Goal: Transaction & Acquisition: Book appointment/travel/reservation

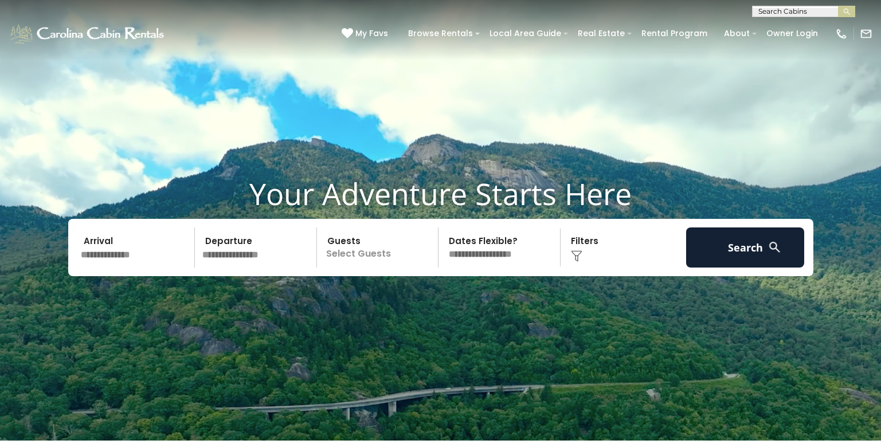
click at [96, 257] on input "text" at bounding box center [136, 247] width 119 height 40
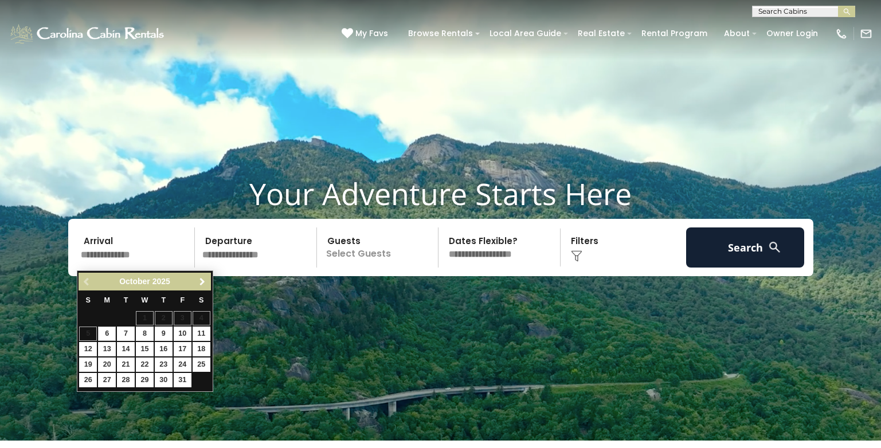
click at [199, 281] on span "Next" at bounding box center [202, 281] width 9 height 9
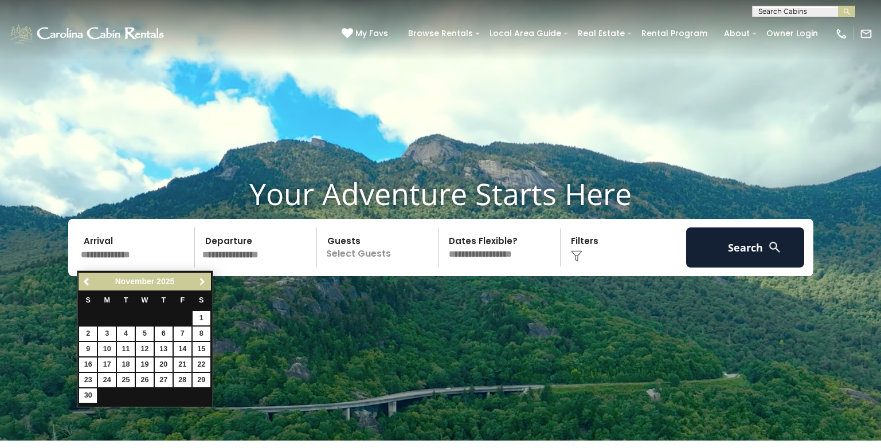
click at [199, 281] on span "Next" at bounding box center [202, 281] width 9 height 9
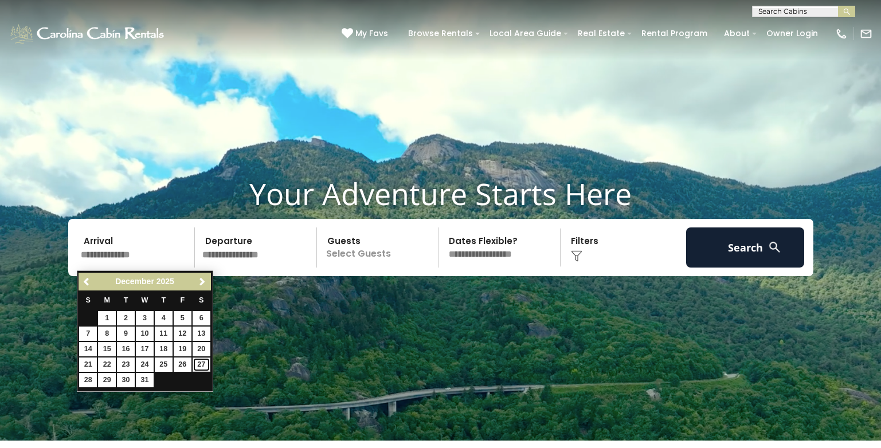
click at [202, 365] on link "27" at bounding box center [201, 364] width 18 height 14
type input "********"
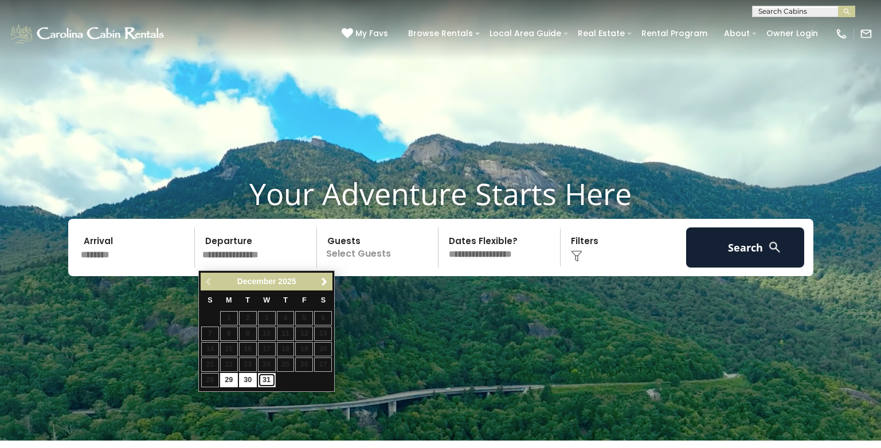
click at [269, 379] on link "31" at bounding box center [267, 380] width 18 height 14
type input "********"
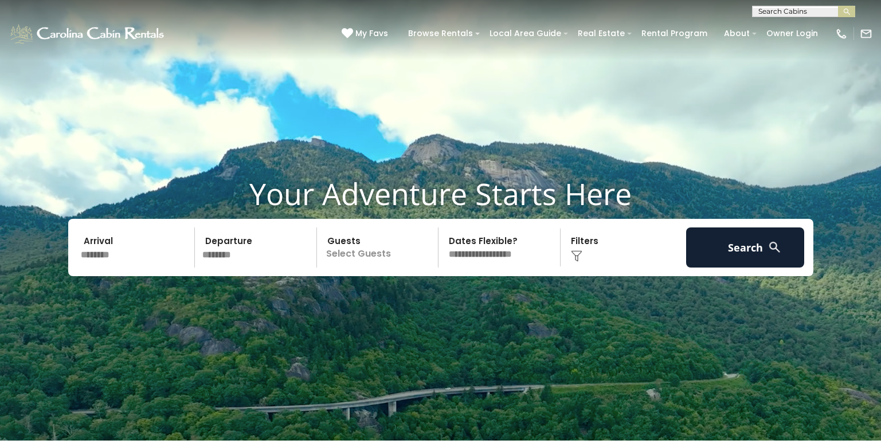
click at [355, 254] on p "Select Guests" at bounding box center [379, 247] width 118 height 40
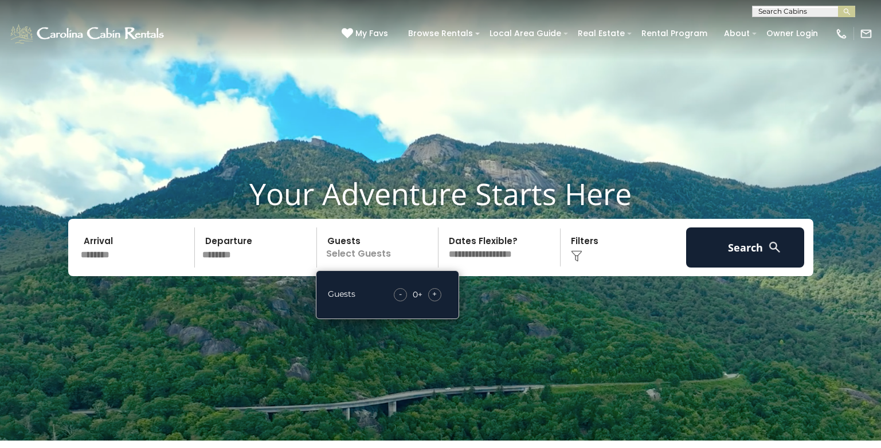
click at [437, 298] on div "+" at bounding box center [434, 294] width 13 height 13
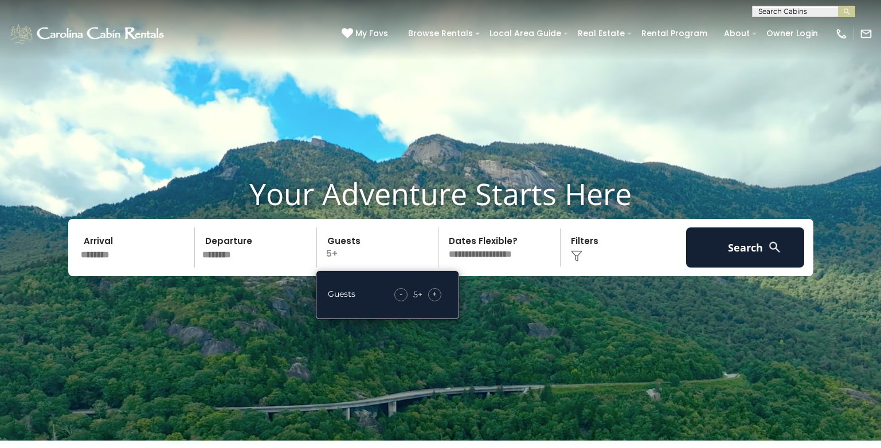
click at [475, 257] on select "**********" at bounding box center [501, 247] width 118 height 40
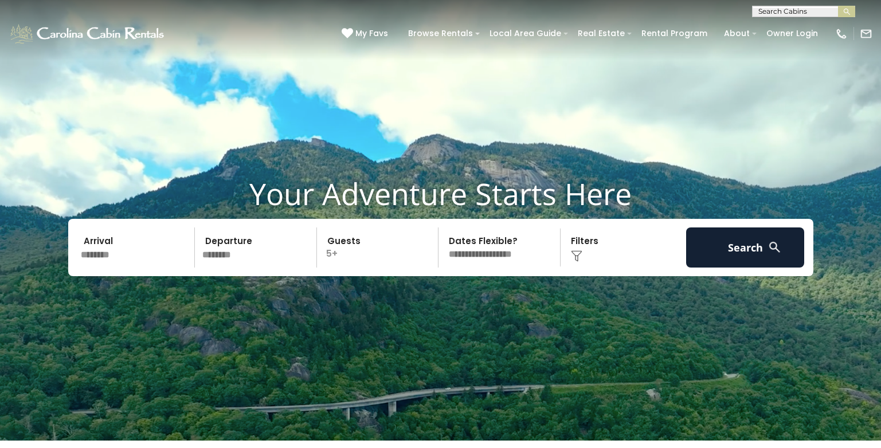
select select "*"
click at [442, 230] on select "**********" at bounding box center [501, 247] width 118 height 40
click at [575, 255] on img at bounding box center [576, 255] width 11 height 11
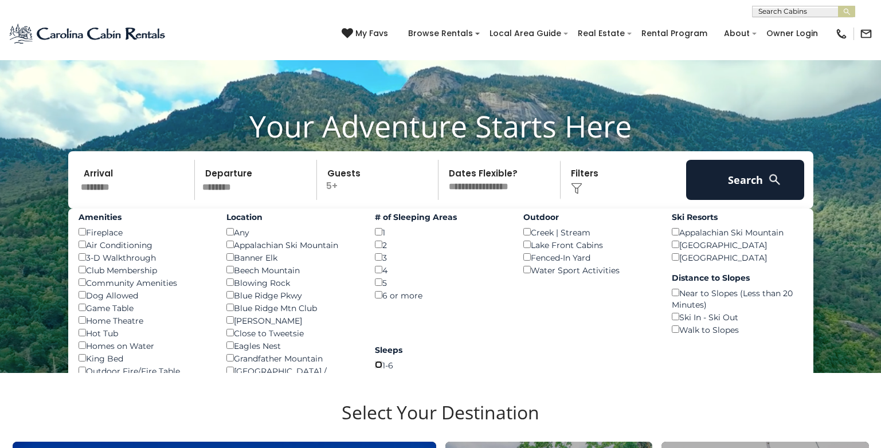
scroll to position [57, 0]
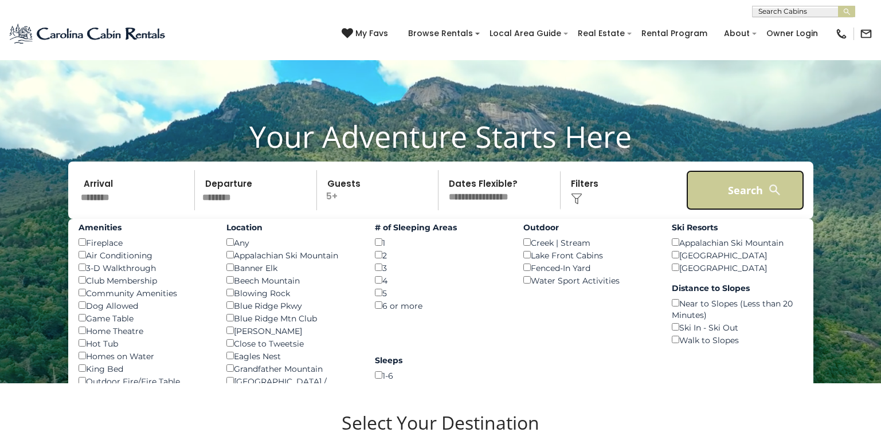
click at [757, 202] on button "Search" at bounding box center [745, 190] width 119 height 40
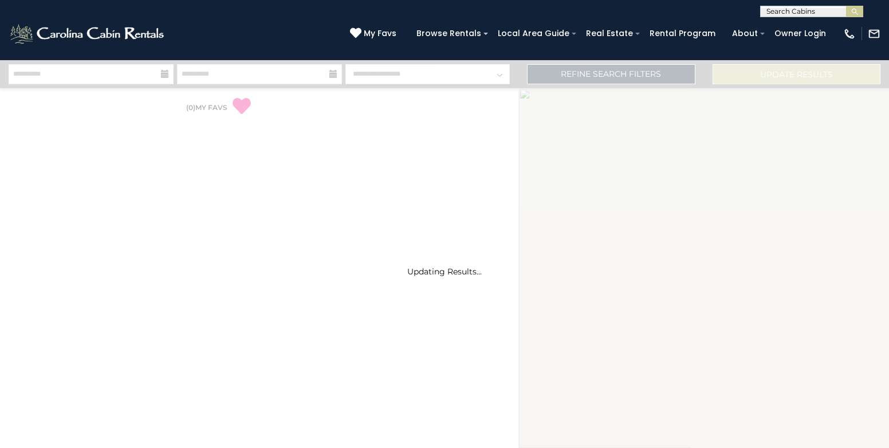
select select "*"
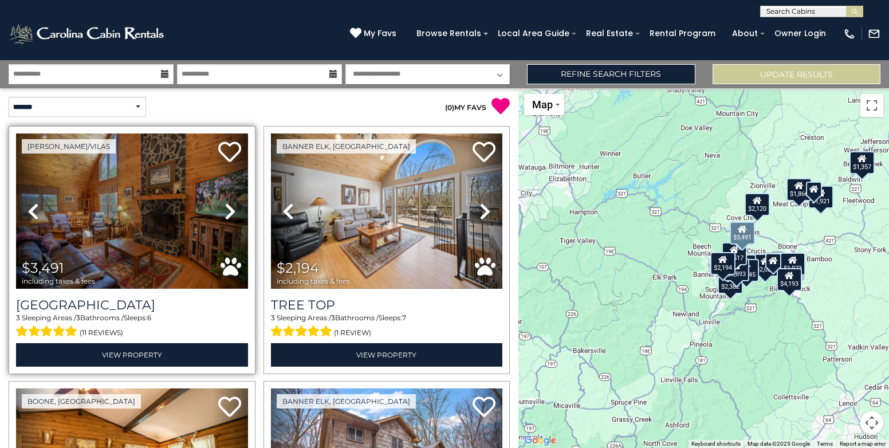
click at [227, 209] on icon at bounding box center [230, 211] width 11 height 18
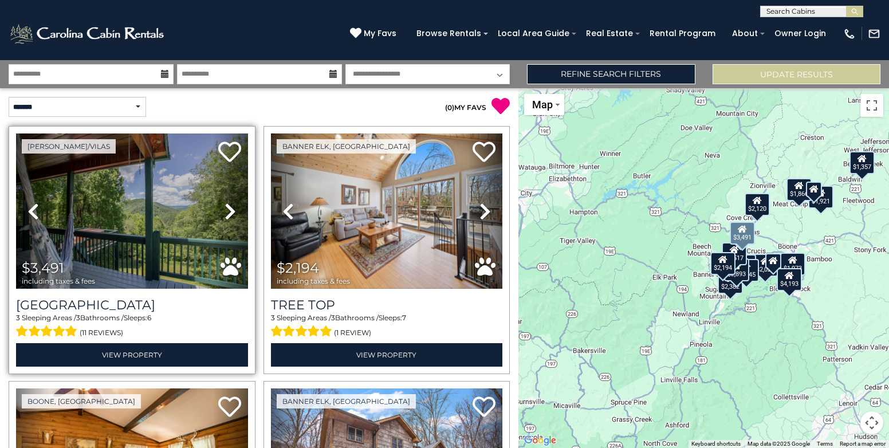
click at [227, 209] on icon at bounding box center [230, 211] width 11 height 18
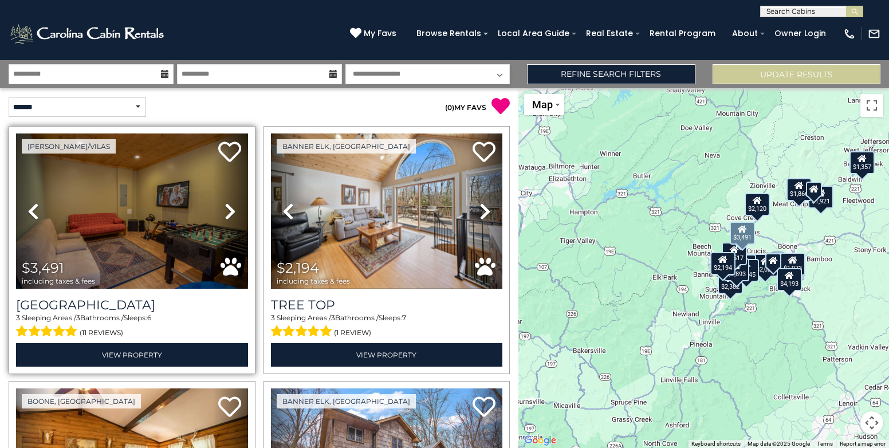
click at [227, 209] on icon at bounding box center [230, 211] width 11 height 18
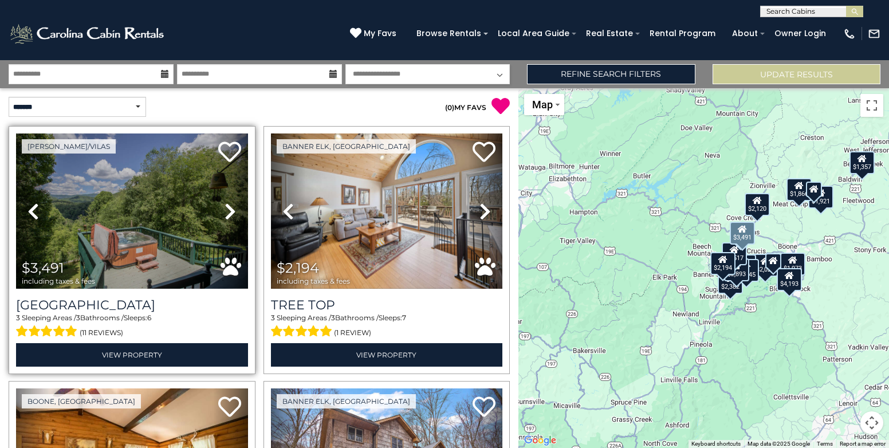
click at [227, 209] on icon at bounding box center [230, 211] width 11 height 18
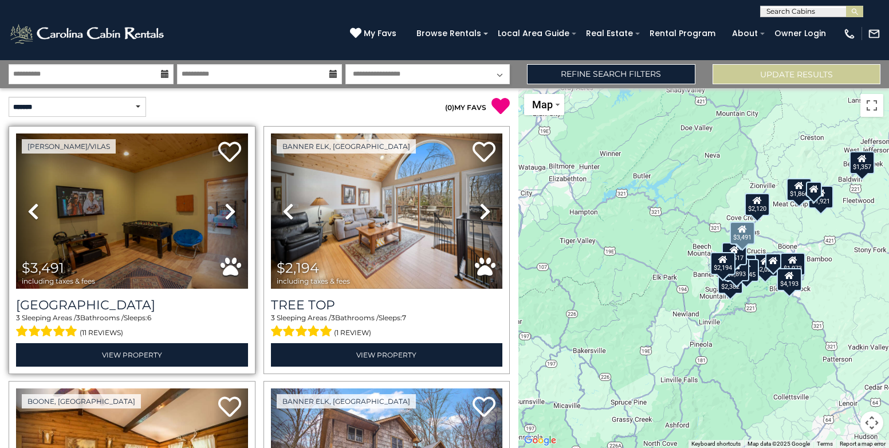
click at [227, 209] on icon at bounding box center [230, 211] width 11 height 18
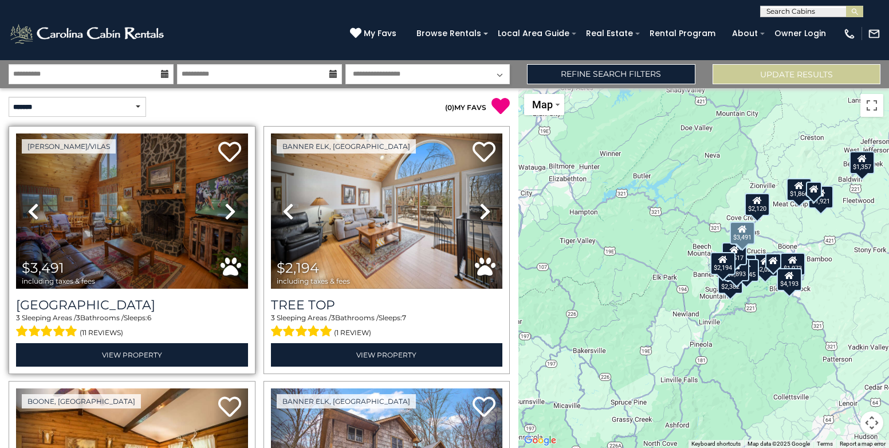
click at [227, 209] on icon at bounding box center [230, 211] width 11 height 18
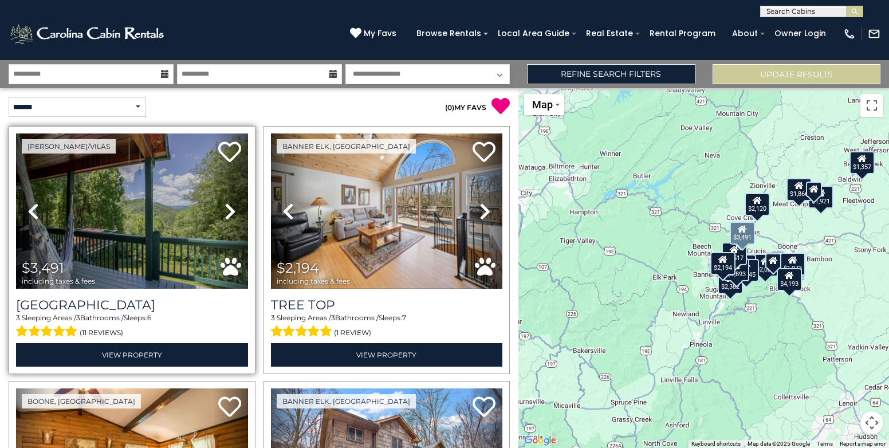
click at [227, 209] on icon at bounding box center [230, 211] width 11 height 18
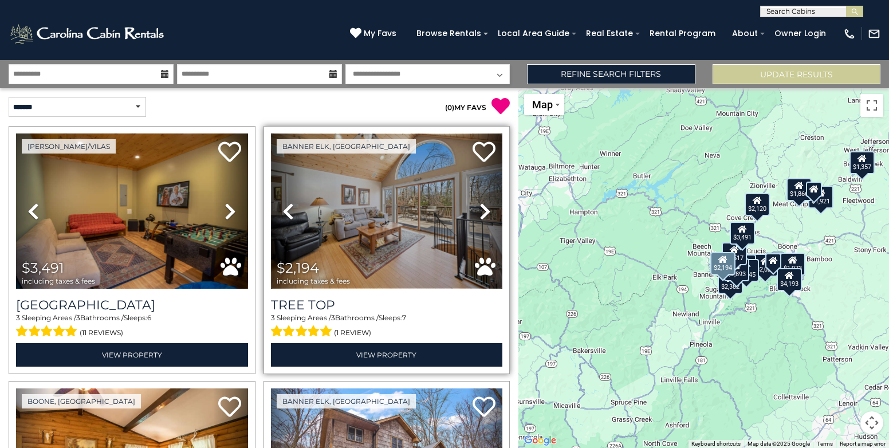
click at [370, 243] on img at bounding box center [387, 210] width 232 height 155
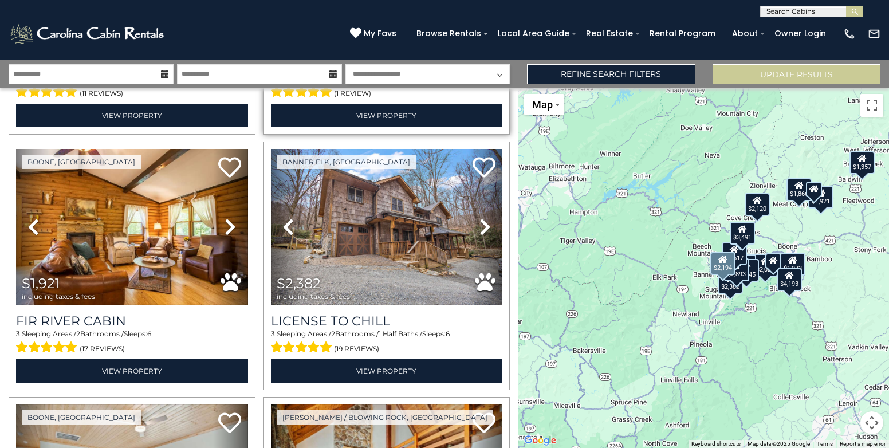
scroll to position [286, 0]
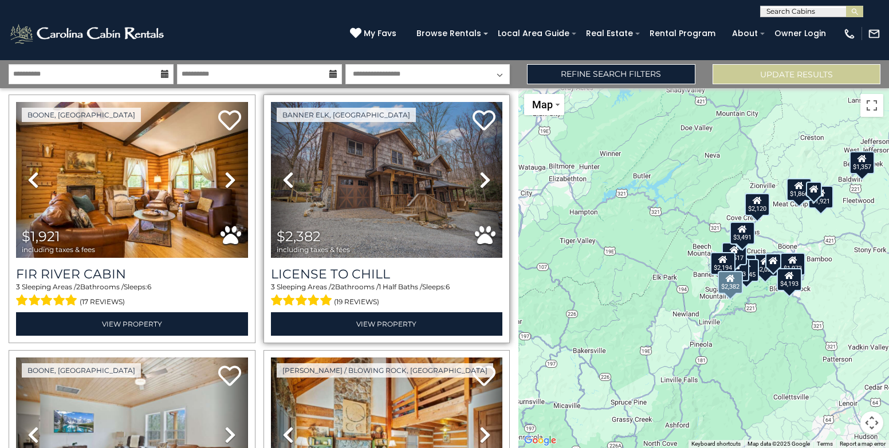
click at [484, 179] on icon at bounding box center [484, 180] width 11 height 18
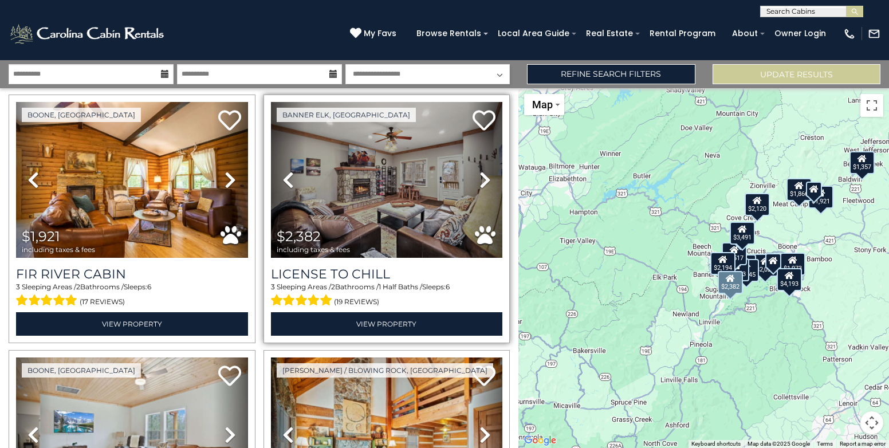
click at [484, 179] on icon at bounding box center [484, 180] width 11 height 18
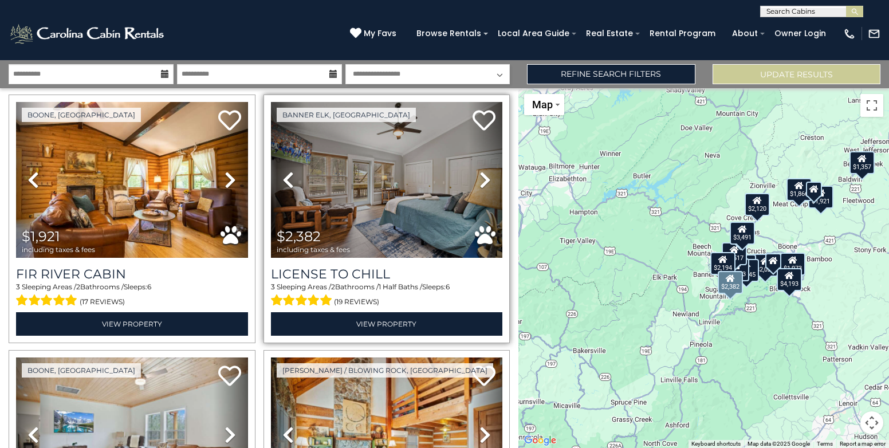
click at [484, 179] on icon at bounding box center [484, 180] width 11 height 18
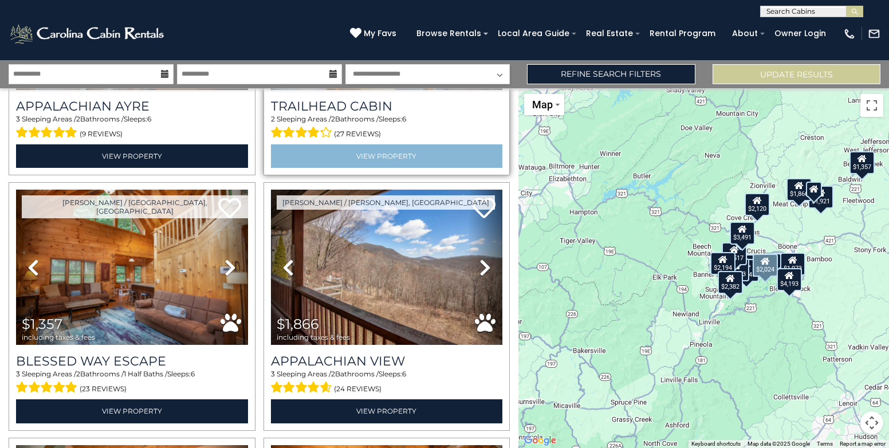
scroll to position [745, 0]
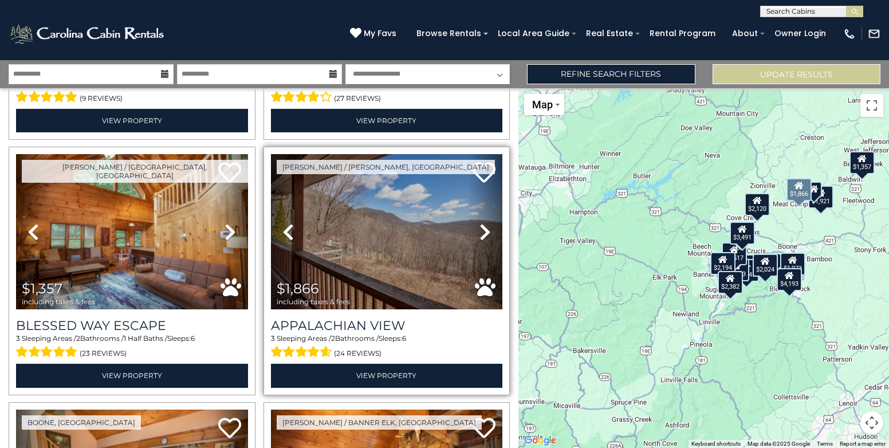
click at [479, 224] on icon at bounding box center [484, 232] width 11 height 18
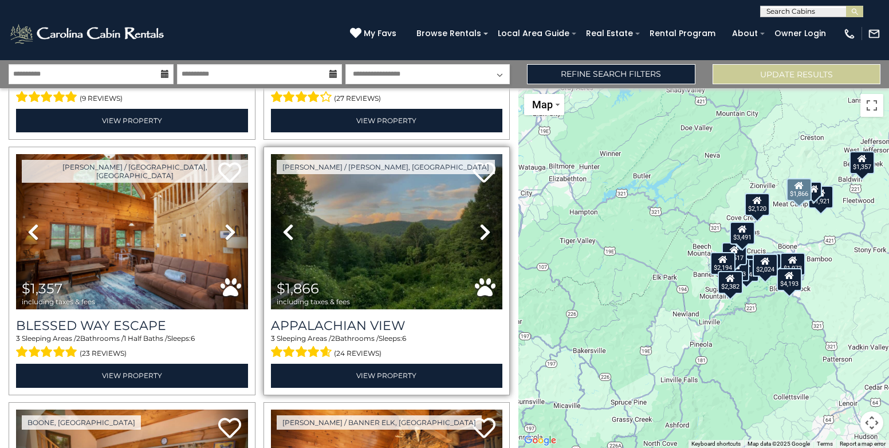
click at [479, 224] on icon at bounding box center [484, 232] width 11 height 18
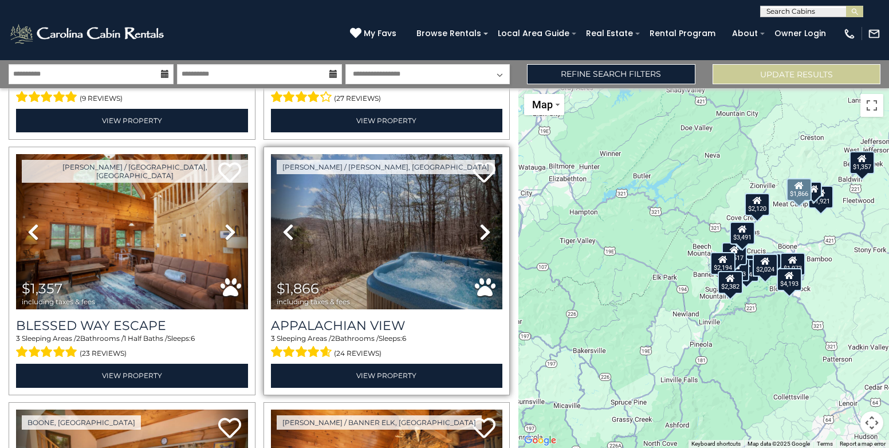
click at [479, 224] on icon at bounding box center [484, 232] width 11 height 18
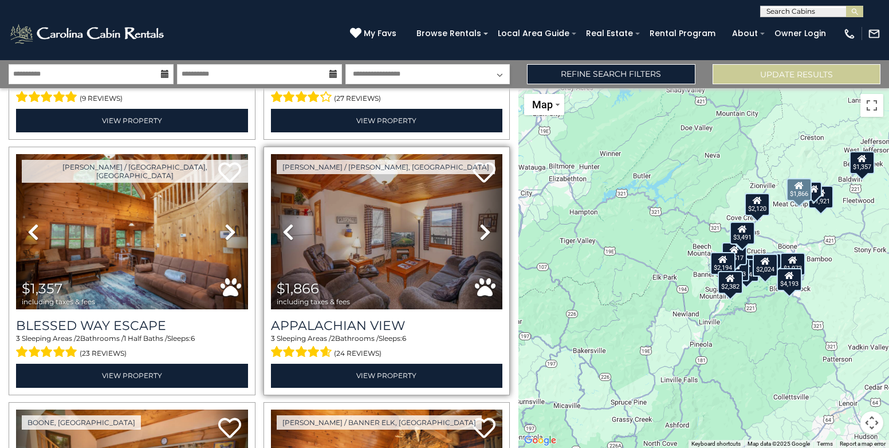
click at [479, 224] on icon at bounding box center [484, 232] width 11 height 18
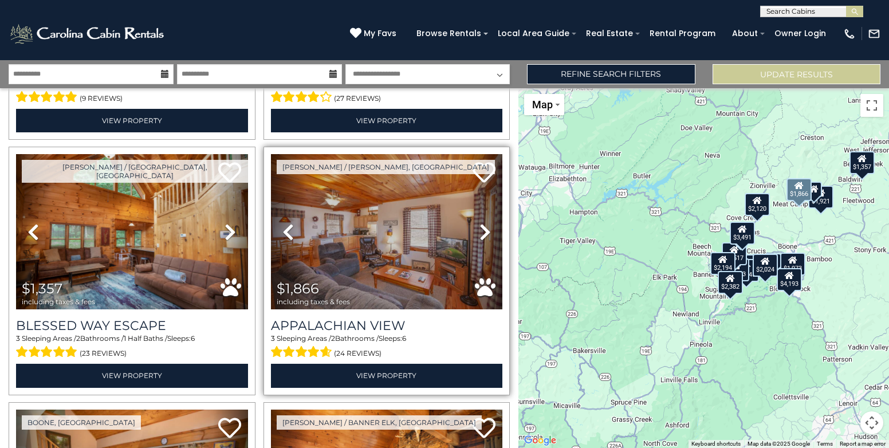
click at [479, 224] on icon at bounding box center [484, 232] width 11 height 18
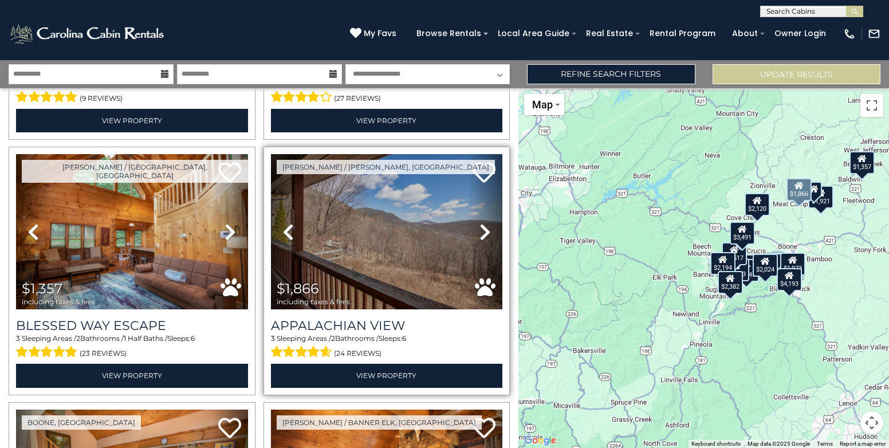
click at [479, 224] on icon at bounding box center [484, 232] width 11 height 18
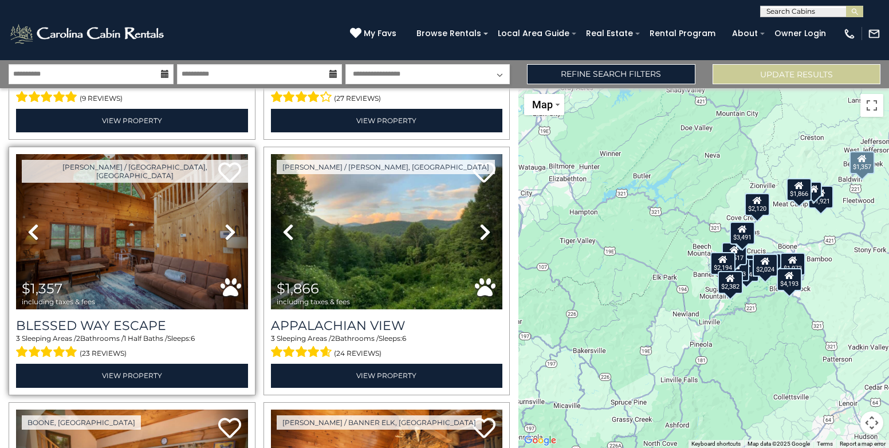
click at [225, 231] on icon at bounding box center [230, 232] width 11 height 18
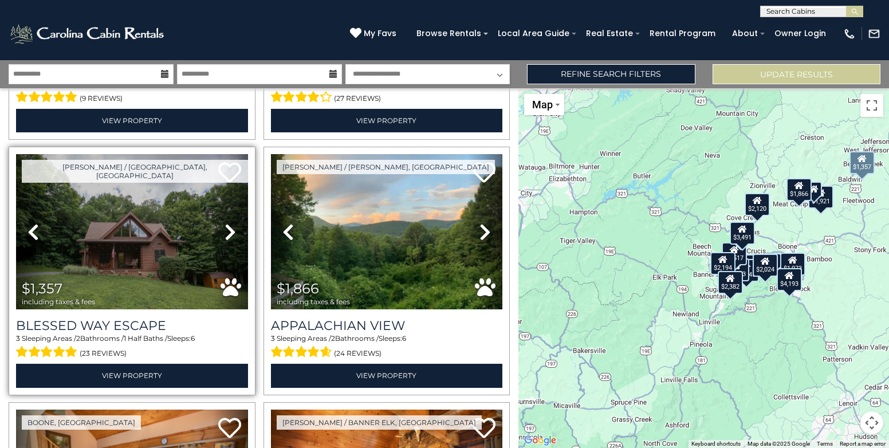
click at [225, 231] on icon at bounding box center [230, 232] width 11 height 18
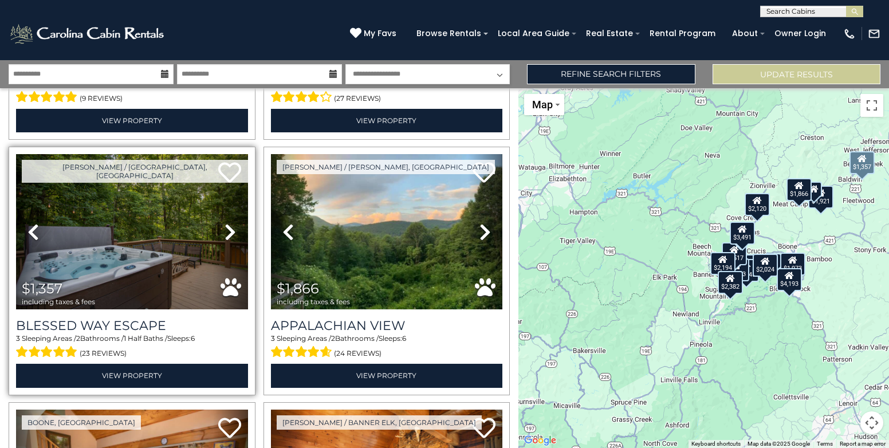
click at [225, 231] on icon at bounding box center [230, 232] width 11 height 18
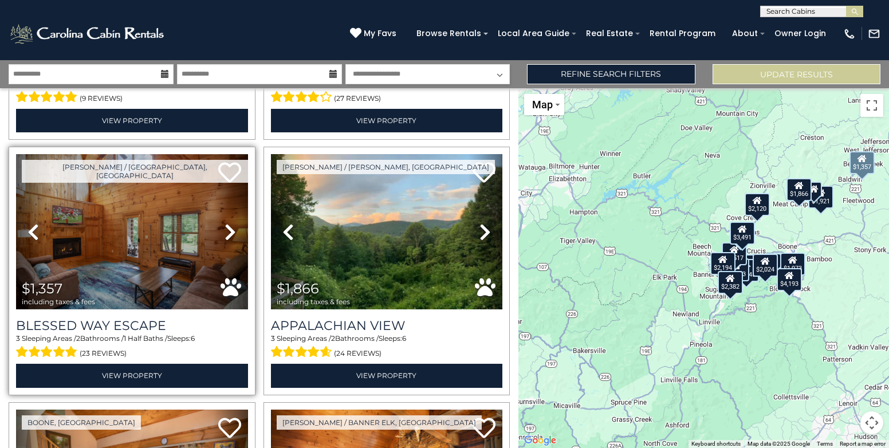
click at [225, 231] on icon at bounding box center [230, 232] width 11 height 18
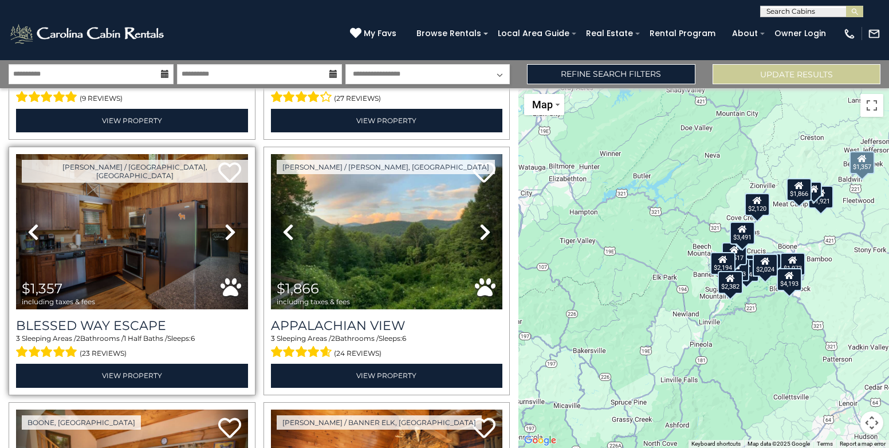
click at [225, 231] on icon at bounding box center [230, 232] width 11 height 18
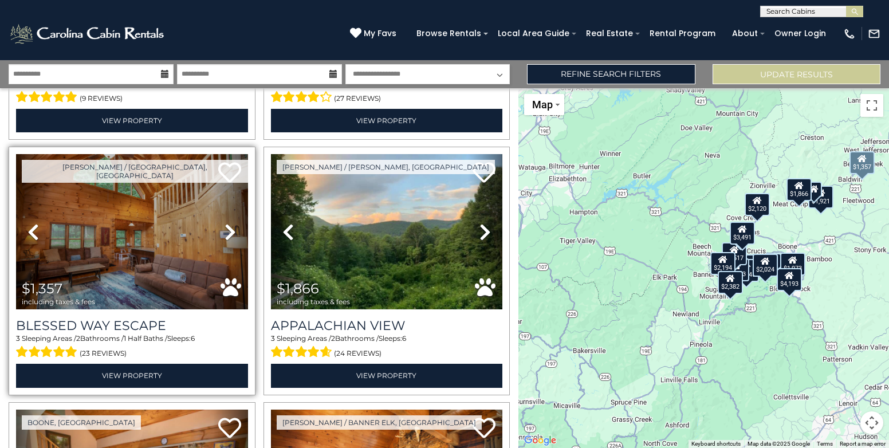
click at [225, 231] on icon at bounding box center [230, 232] width 11 height 18
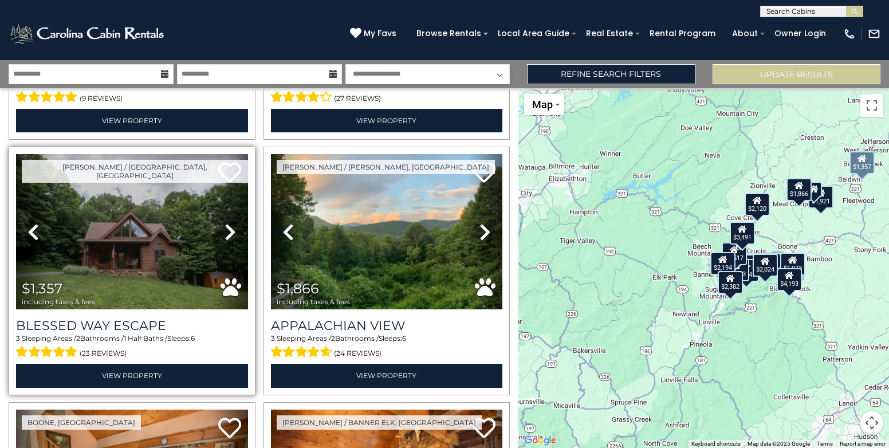
click at [225, 231] on icon at bounding box center [230, 232] width 11 height 18
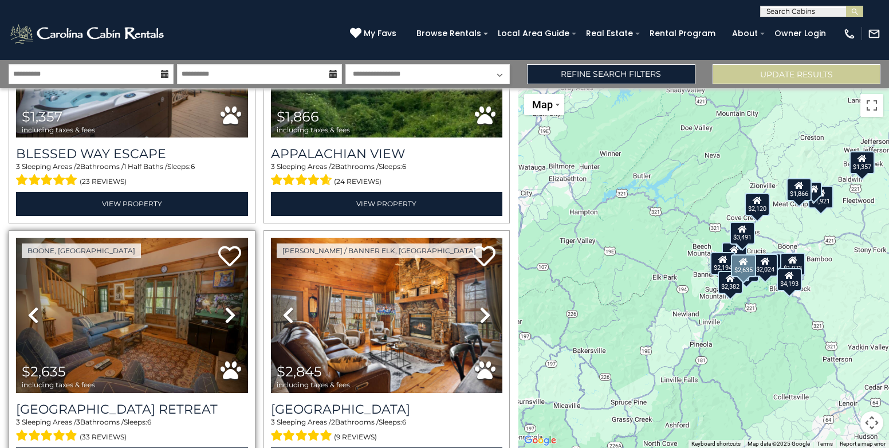
scroll to position [859, 0]
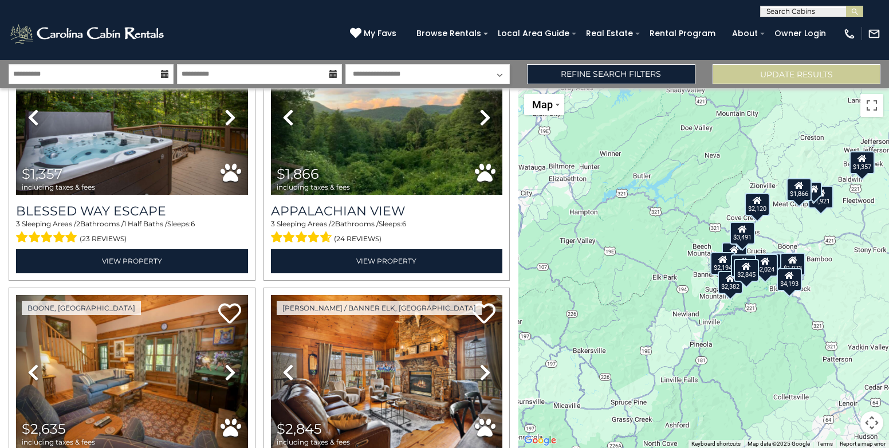
click at [640, 321] on div "$3,491 $2,194 $1,921 $2,382 $2,120 $2,024 $1,357 $1,866 $2,635 $2,845 $1,973 $2…" at bounding box center [703, 268] width 371 height 360
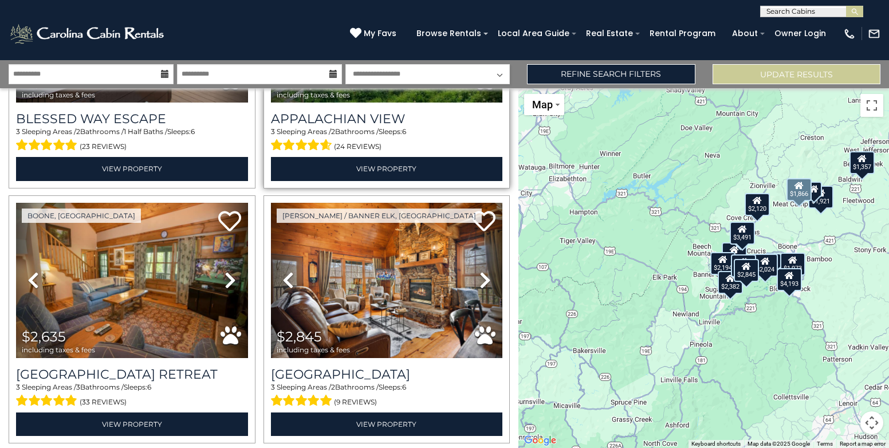
scroll to position [974, 0]
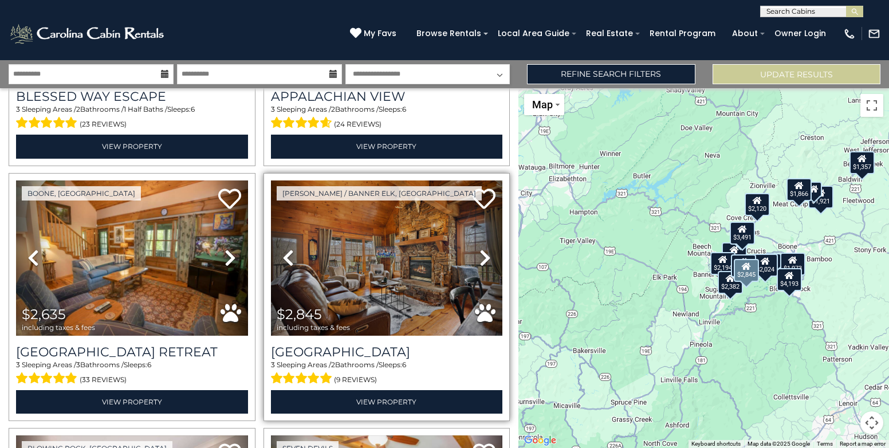
click at [481, 249] on icon at bounding box center [484, 258] width 11 height 18
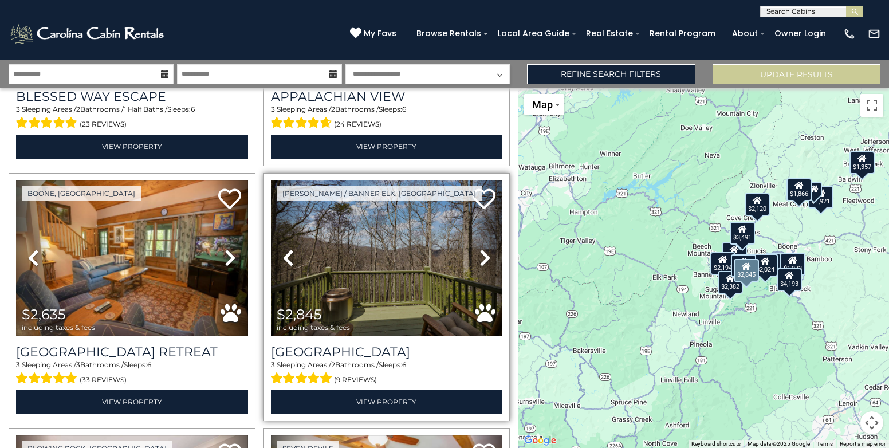
click at [481, 249] on icon at bounding box center [484, 258] width 11 height 18
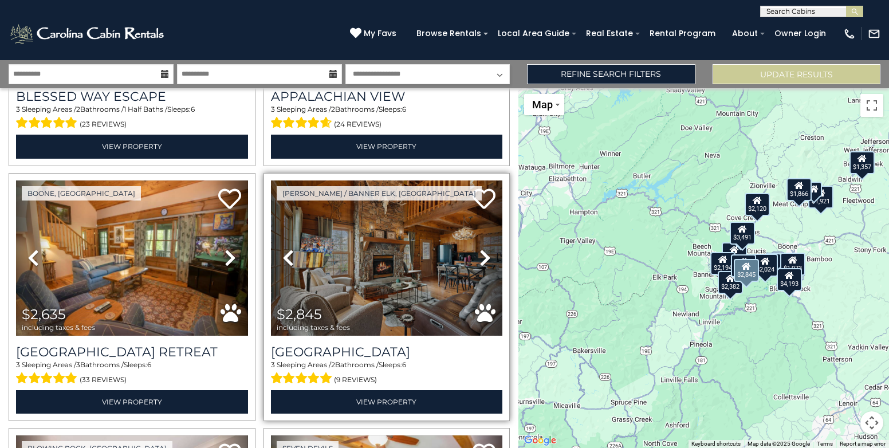
click at [481, 249] on icon at bounding box center [484, 258] width 11 height 18
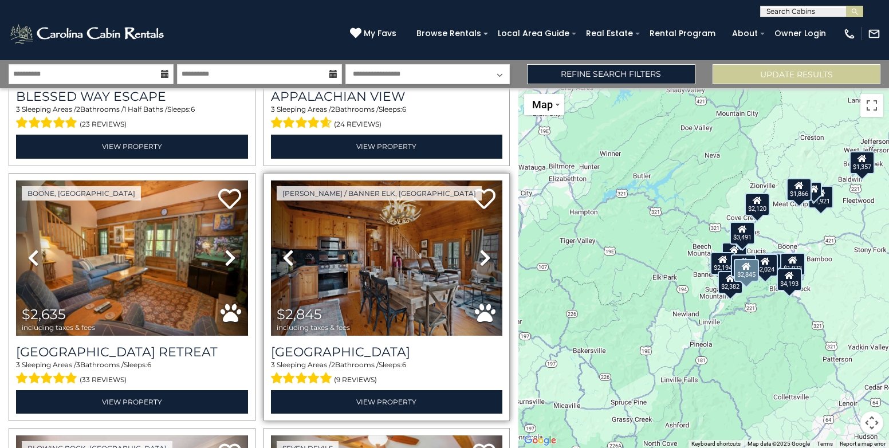
click at [481, 249] on icon at bounding box center [484, 258] width 11 height 18
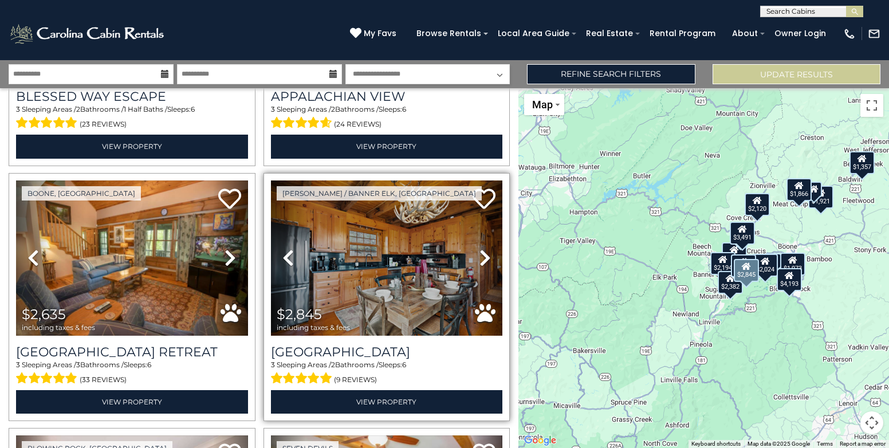
click at [481, 249] on icon at bounding box center [484, 258] width 11 height 18
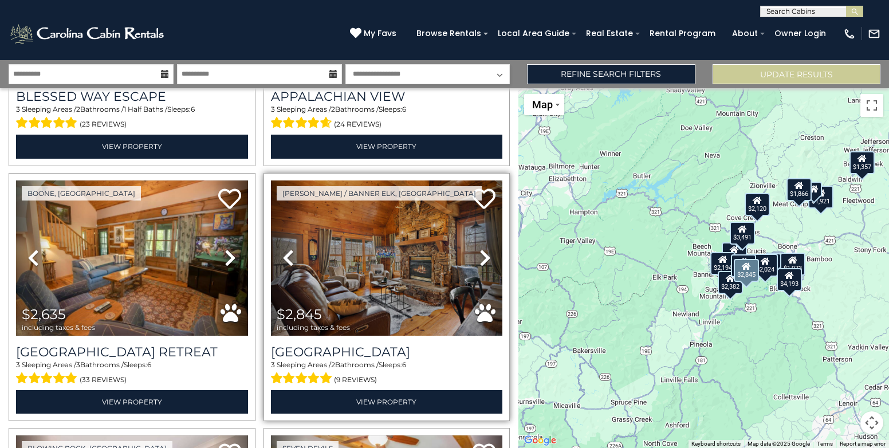
click at [481, 249] on icon at bounding box center [484, 258] width 11 height 18
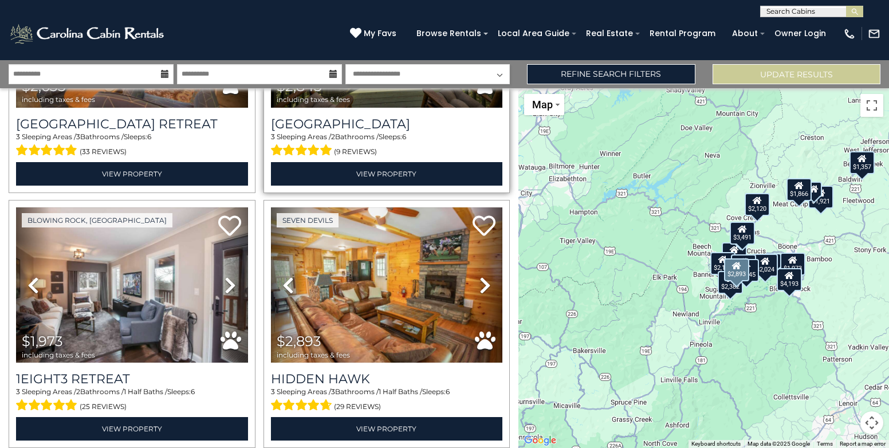
scroll to position [1203, 0]
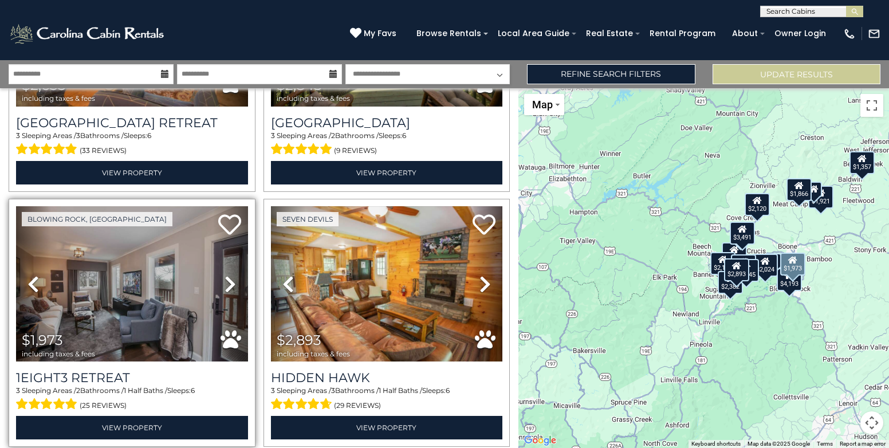
click at [226, 275] on icon at bounding box center [230, 284] width 11 height 18
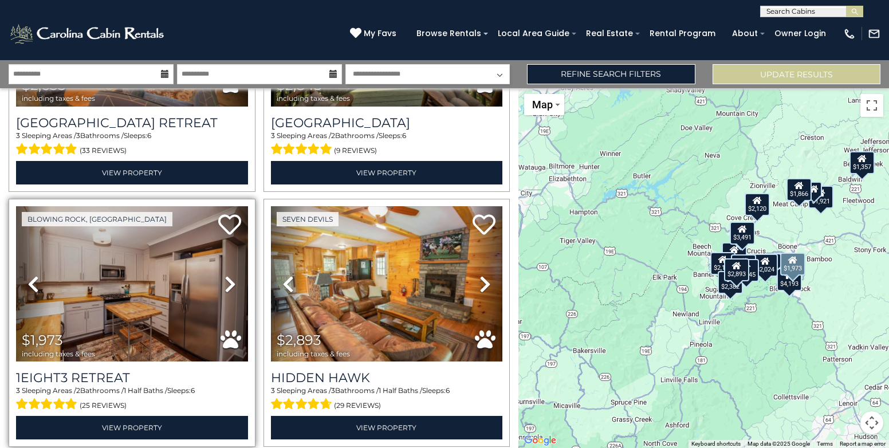
click at [226, 275] on icon at bounding box center [230, 284] width 11 height 18
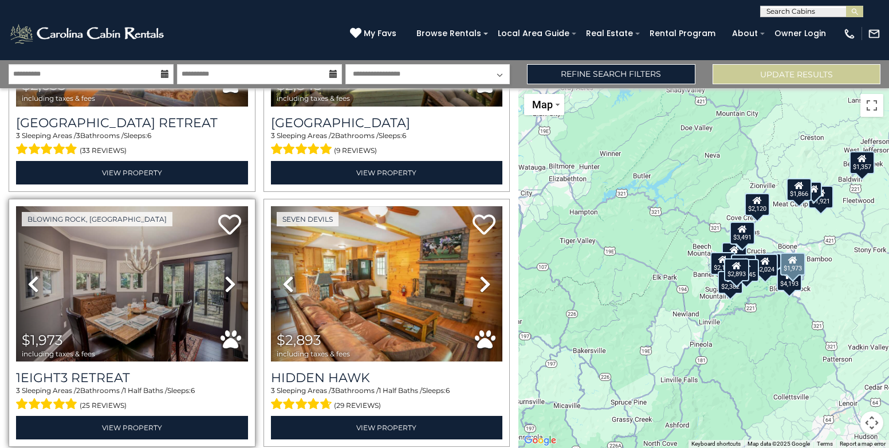
click at [226, 275] on icon at bounding box center [230, 284] width 11 height 18
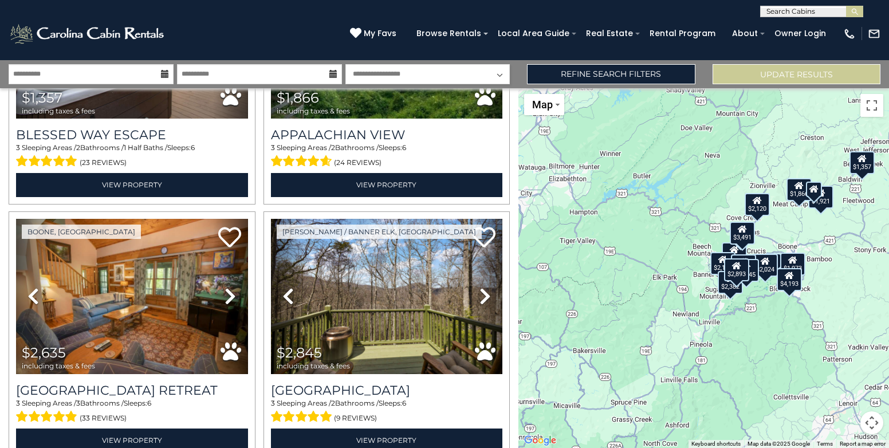
scroll to position [851, 0]
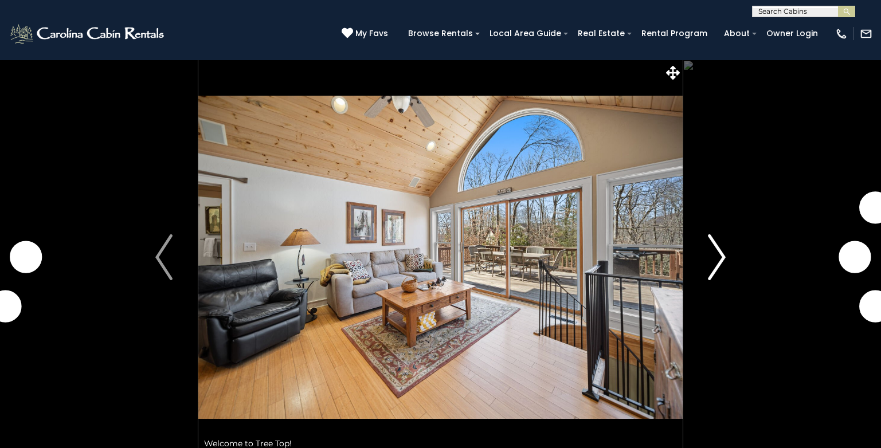
click at [724, 257] on img "Next" at bounding box center [716, 257] width 17 height 46
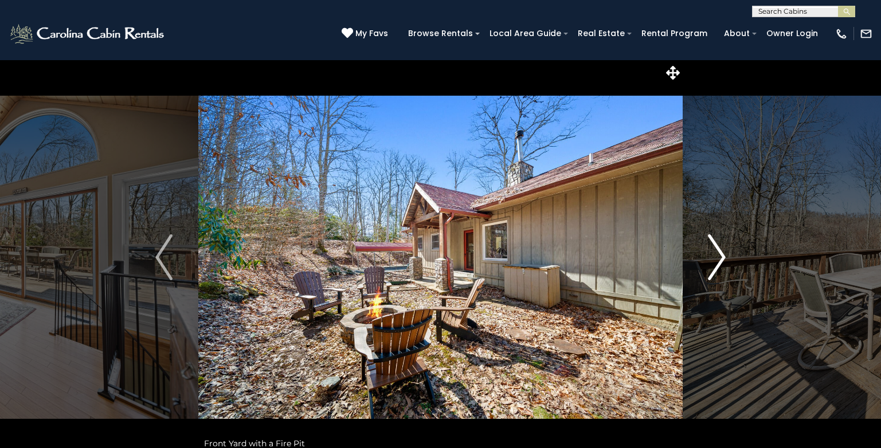
click at [724, 257] on img "Next" at bounding box center [716, 257] width 17 height 46
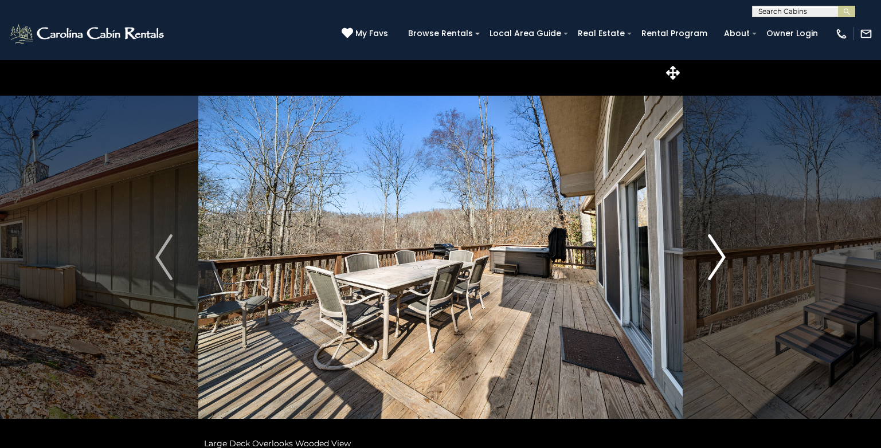
click at [724, 257] on img "Next" at bounding box center [716, 257] width 17 height 46
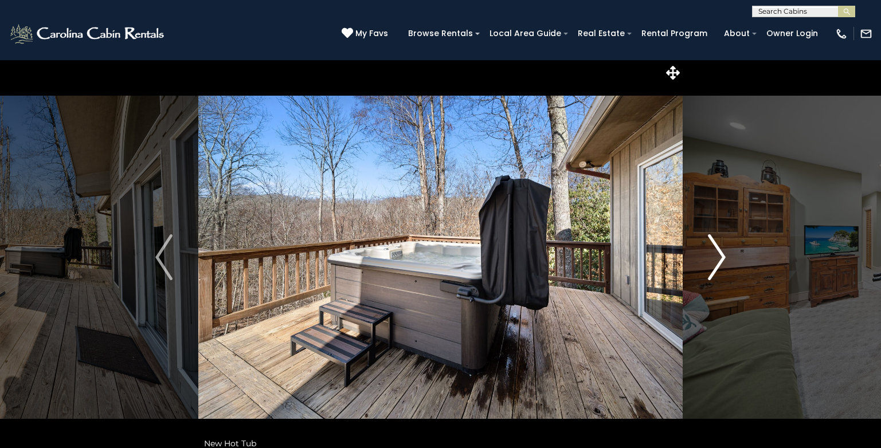
click at [724, 257] on img "Next" at bounding box center [716, 257] width 17 height 46
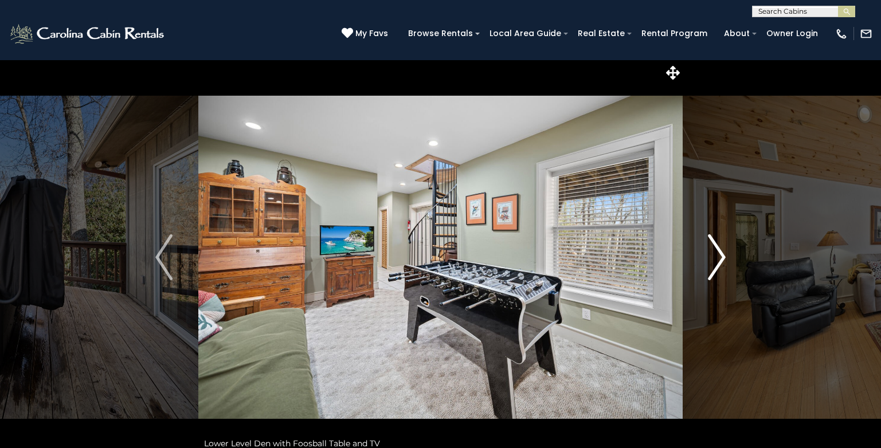
click at [724, 257] on img "Next" at bounding box center [716, 257] width 17 height 46
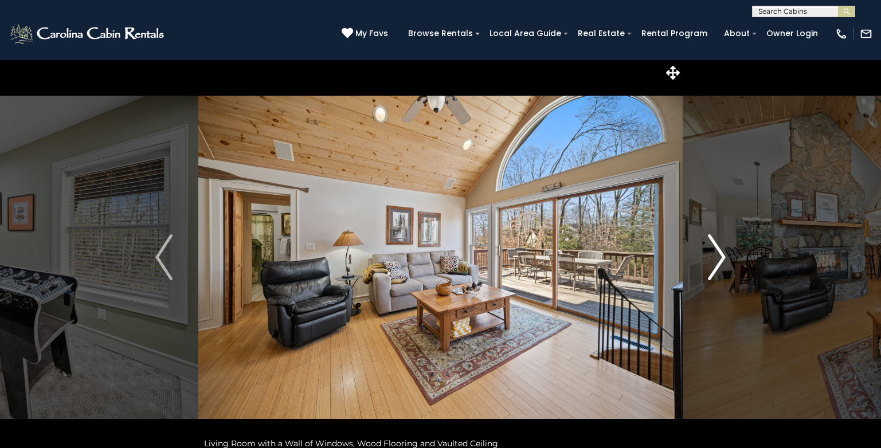
click at [724, 257] on img "Next" at bounding box center [716, 257] width 17 height 46
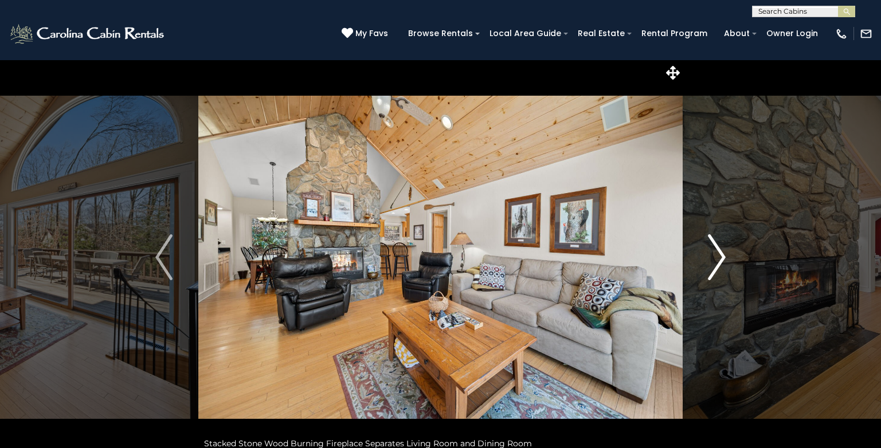
click at [724, 257] on img "Next" at bounding box center [716, 257] width 17 height 46
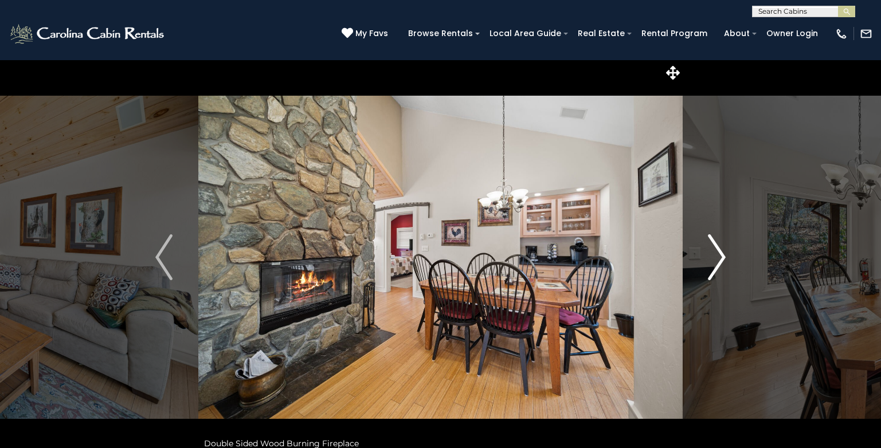
click at [724, 257] on img "Next" at bounding box center [716, 257] width 17 height 46
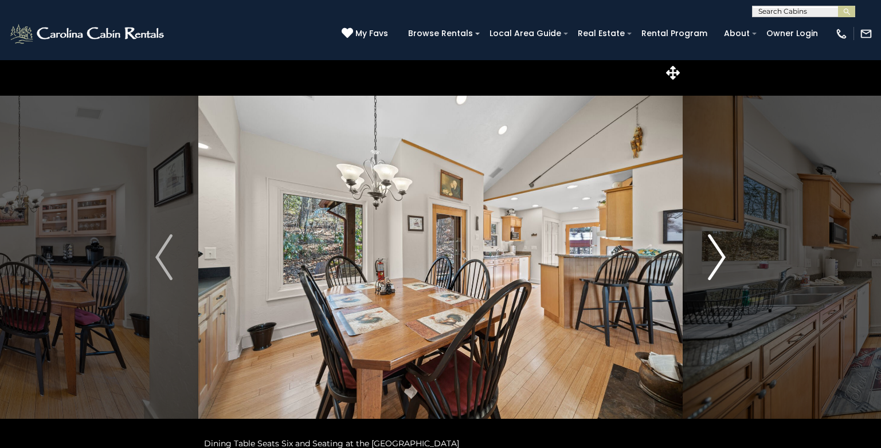
click at [724, 257] on img "Next" at bounding box center [716, 257] width 17 height 46
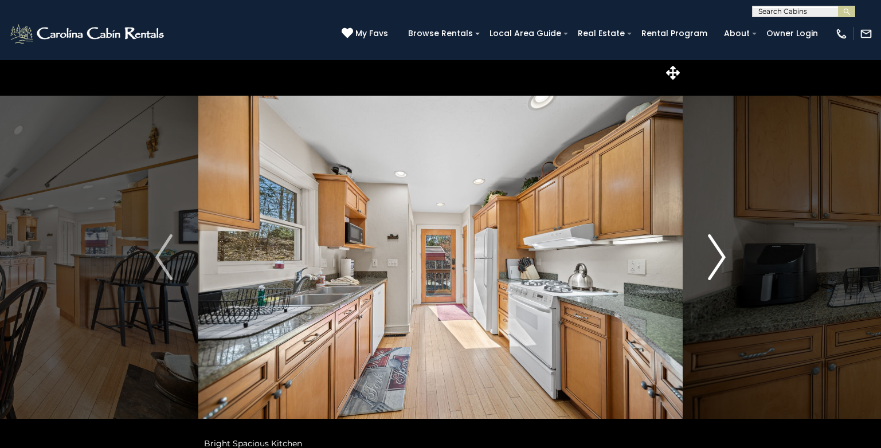
click at [724, 257] on img "Next" at bounding box center [716, 257] width 17 height 46
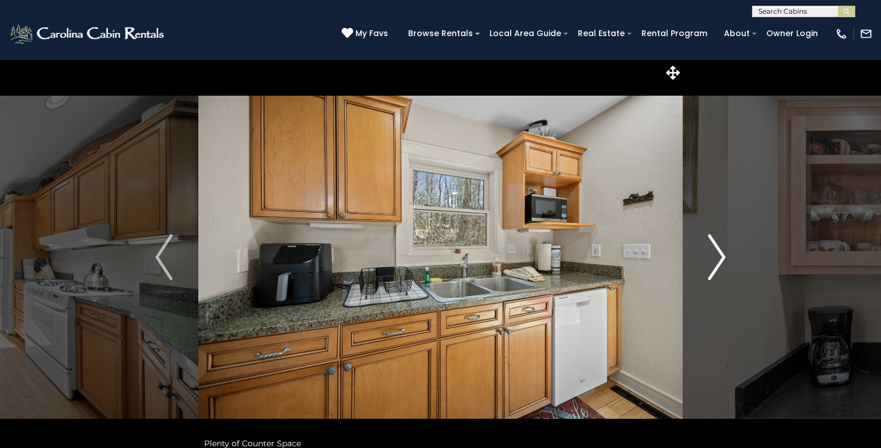
click at [724, 257] on img "Next" at bounding box center [716, 257] width 17 height 46
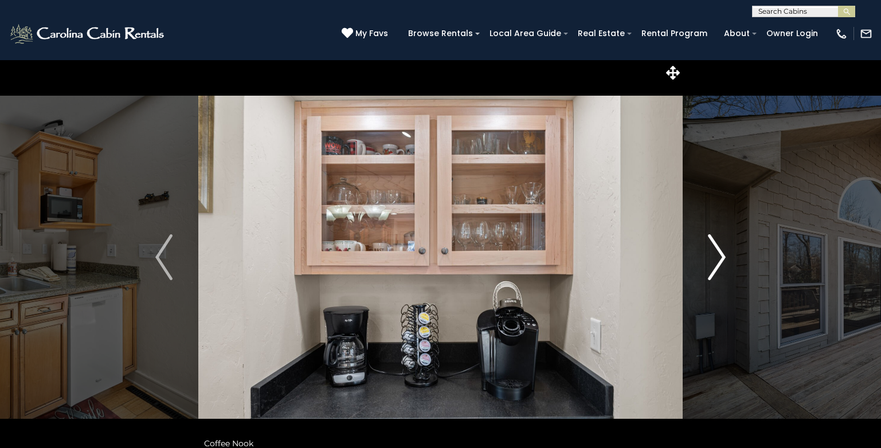
click at [724, 257] on img "Next" at bounding box center [716, 257] width 17 height 46
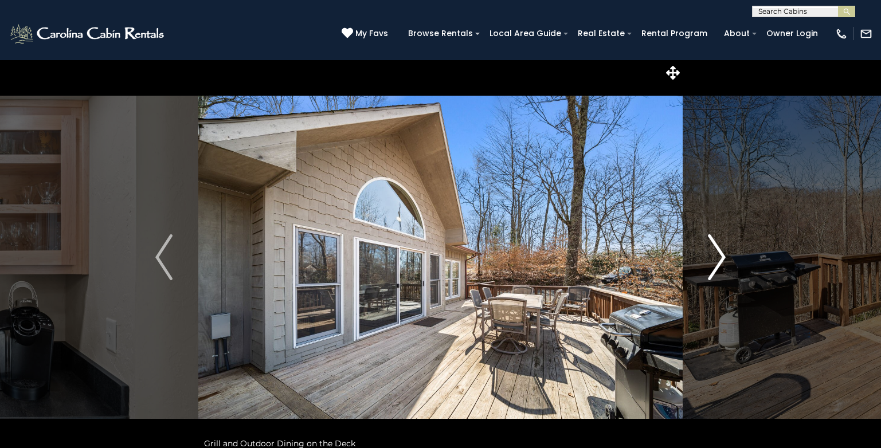
click at [724, 257] on img "Next" at bounding box center [716, 257] width 17 height 46
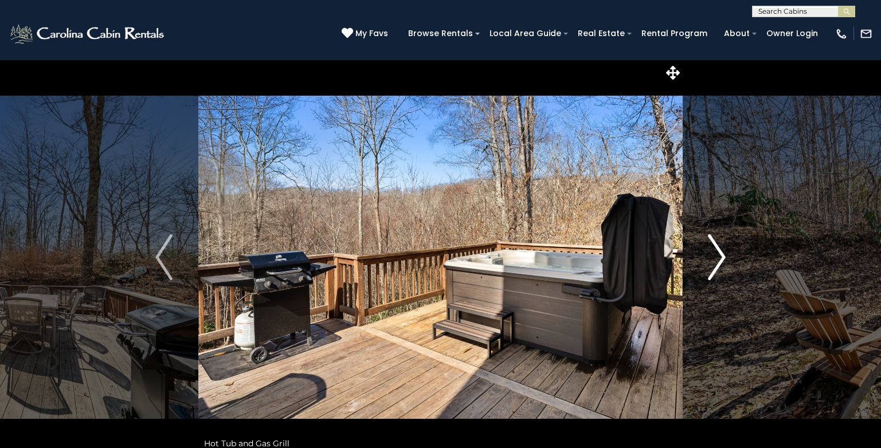
click at [724, 257] on img "Next" at bounding box center [716, 257] width 17 height 46
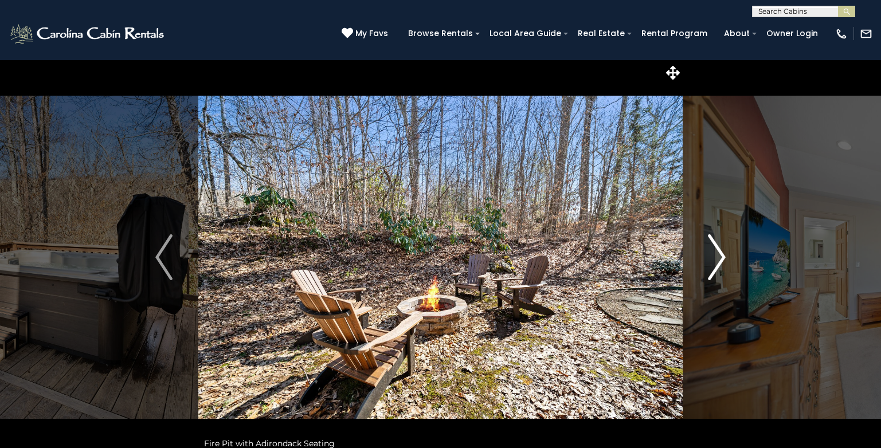
click at [724, 257] on img "Next" at bounding box center [716, 257] width 17 height 46
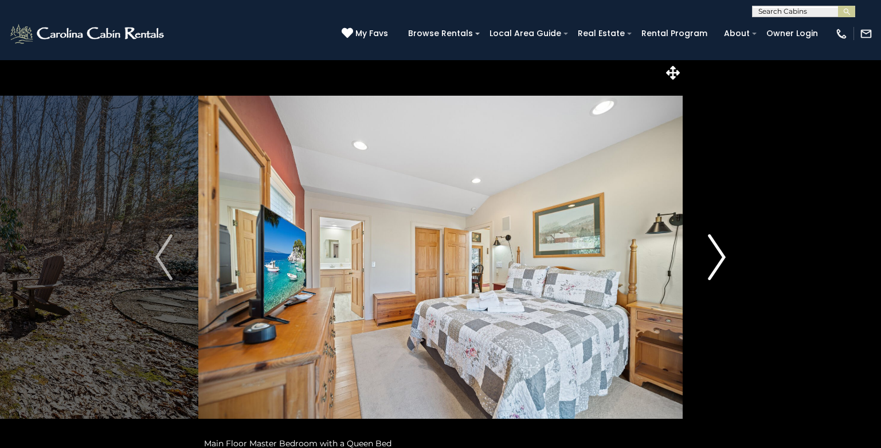
click at [724, 257] on img "Next" at bounding box center [716, 257] width 17 height 46
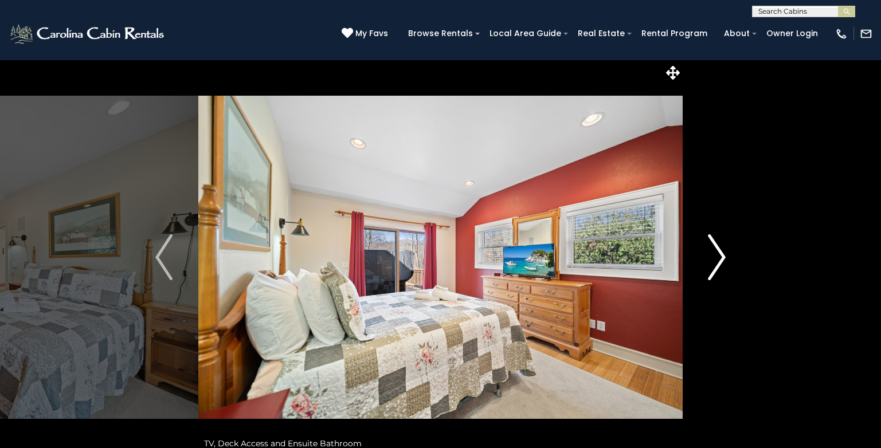
click at [724, 257] on img "Next" at bounding box center [716, 257] width 17 height 46
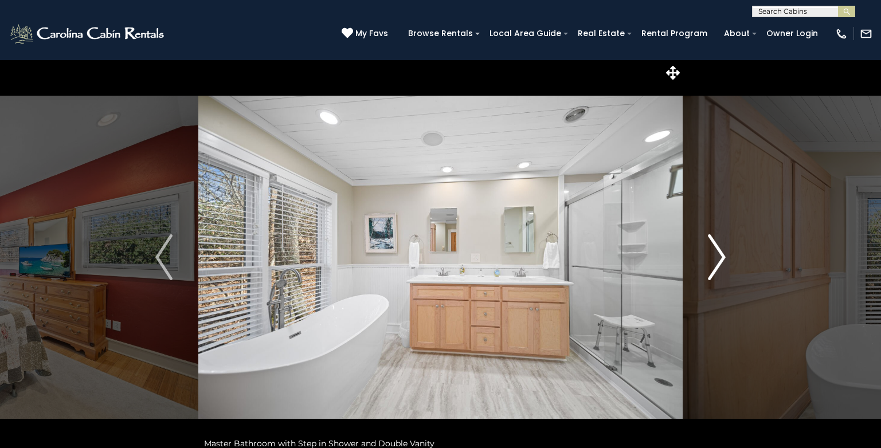
click at [724, 257] on img "Next" at bounding box center [716, 257] width 17 height 46
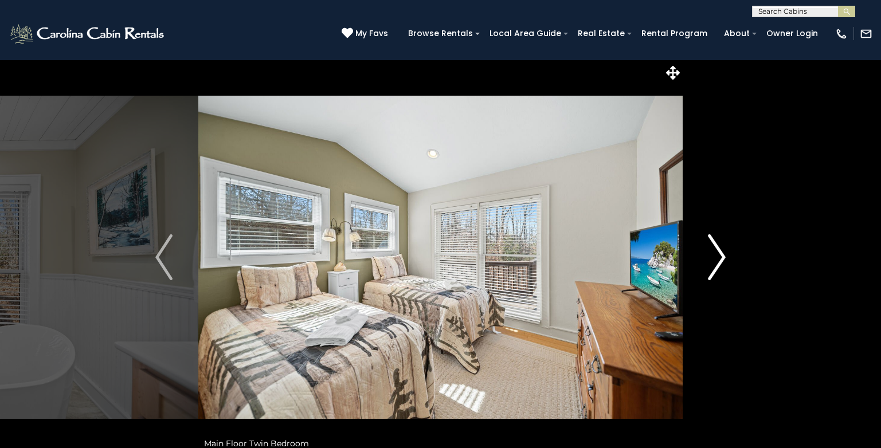
click at [724, 257] on img "Next" at bounding box center [716, 257] width 17 height 46
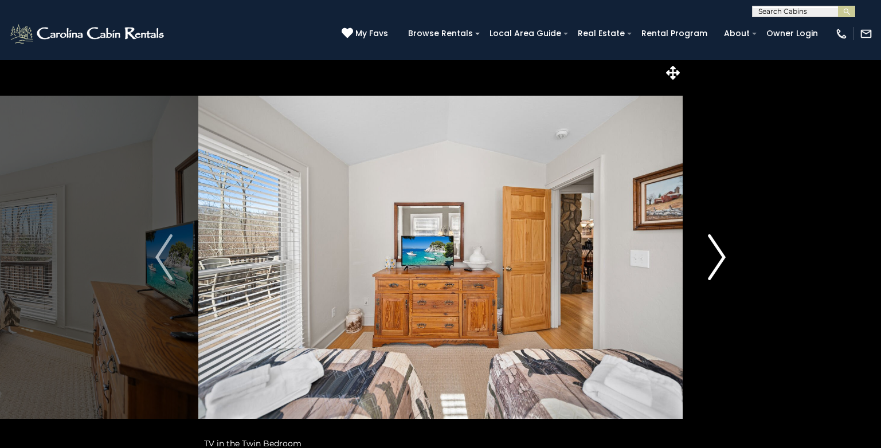
click at [724, 257] on img "Next" at bounding box center [716, 257] width 17 height 46
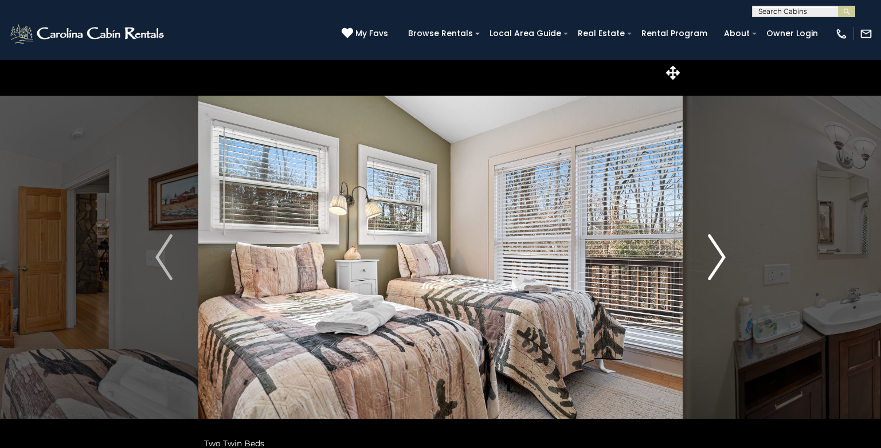
click at [724, 257] on img "Next" at bounding box center [716, 257] width 17 height 46
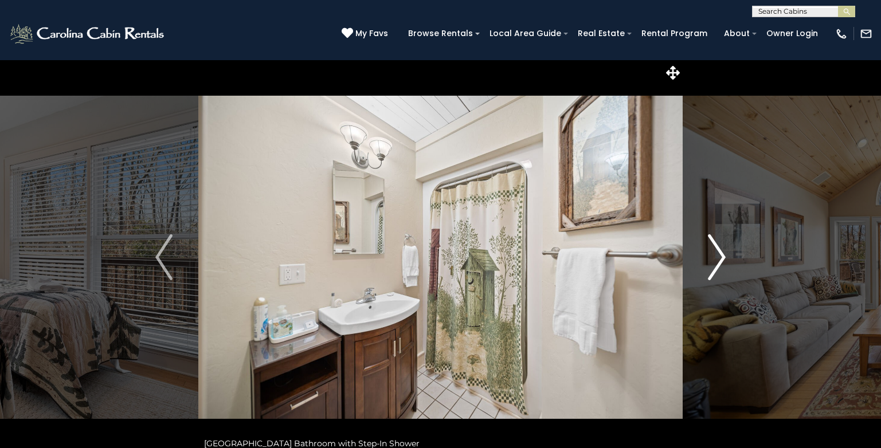
click at [724, 257] on img "Next" at bounding box center [716, 257] width 17 height 46
